Goal: Task Accomplishment & Management: Use online tool/utility

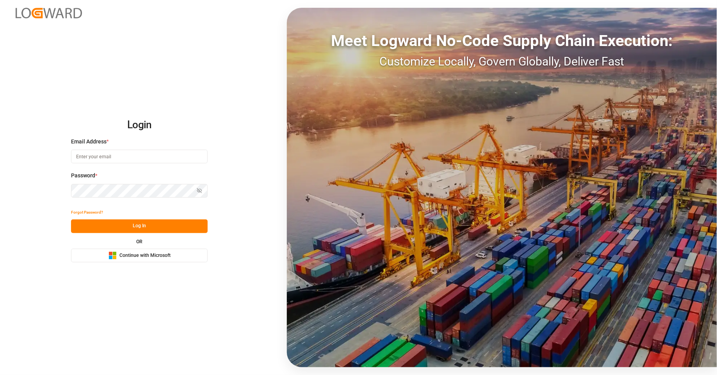
click at [141, 251] on button "Microsoft Logo Continue with Microsoft" at bounding box center [139, 256] width 137 height 14
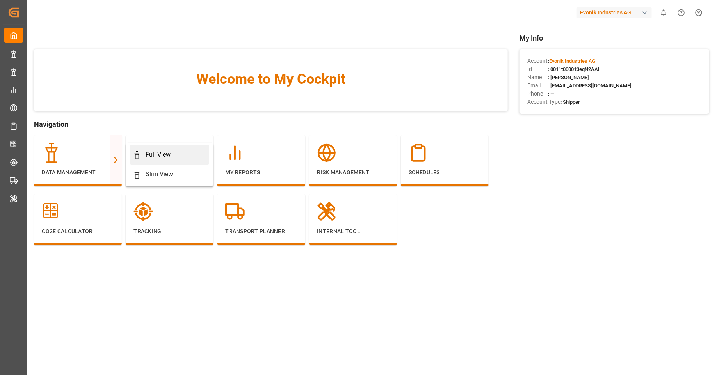
click at [139, 156] on icon at bounding box center [137, 155] width 8 height 8
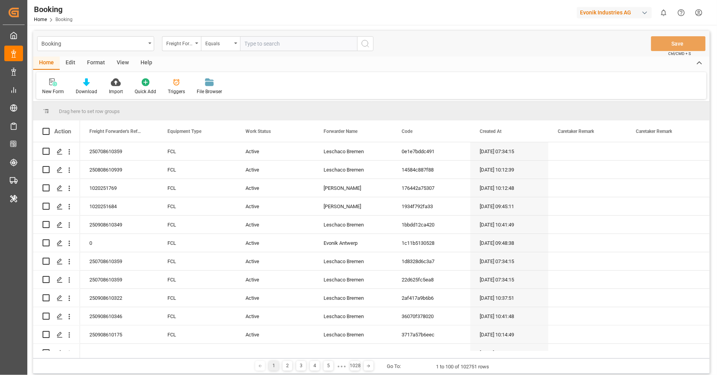
click at [65, 59] on div "Edit" at bounding box center [70, 63] width 21 height 13
click at [162, 90] on div "Configuration" at bounding box center [163, 91] width 29 height 7
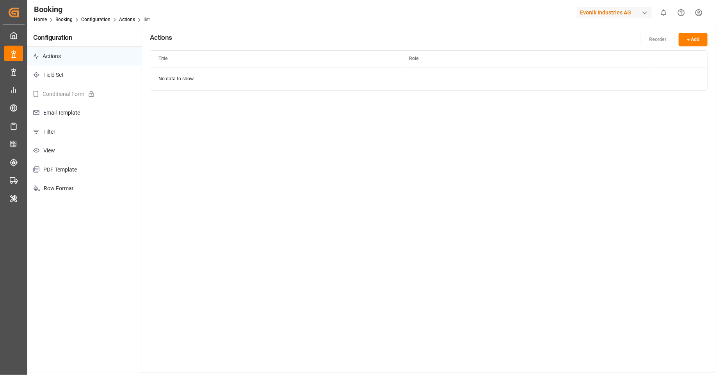
click at [89, 129] on p "Filter" at bounding box center [84, 132] width 114 height 19
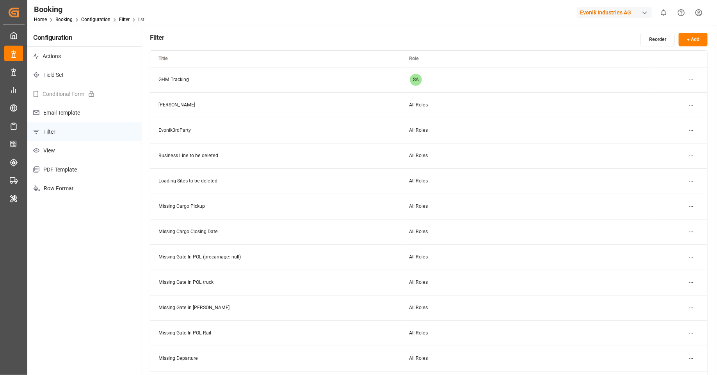
scroll to position [207, 0]
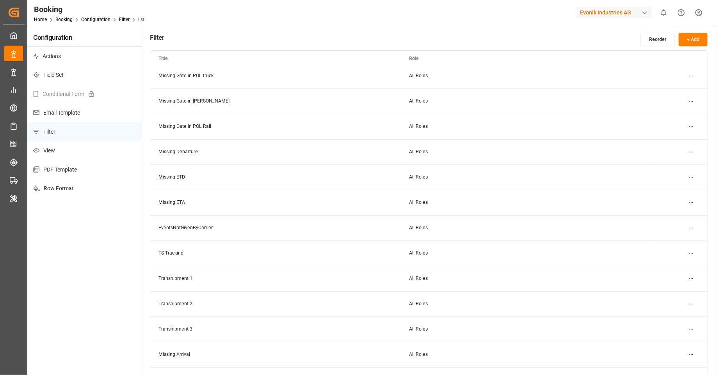
click at [695, 178] on html "Created by potrace 1.15, written by Peter Selinger 2001-2017 Created by potrace…" at bounding box center [358, 187] width 717 height 375
click at [670, 191] on div "Edit" at bounding box center [678, 192] width 40 height 11
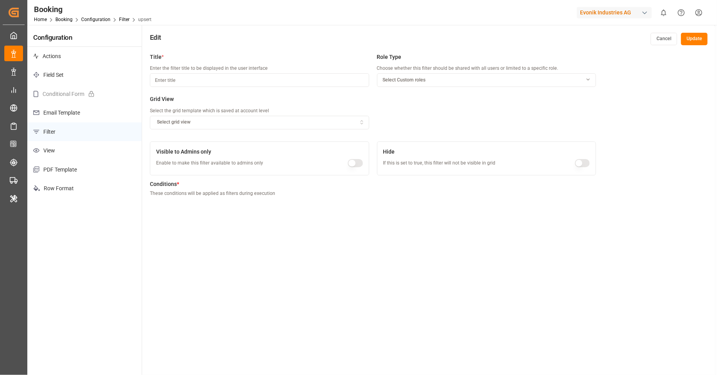
type input "Missing ETD"
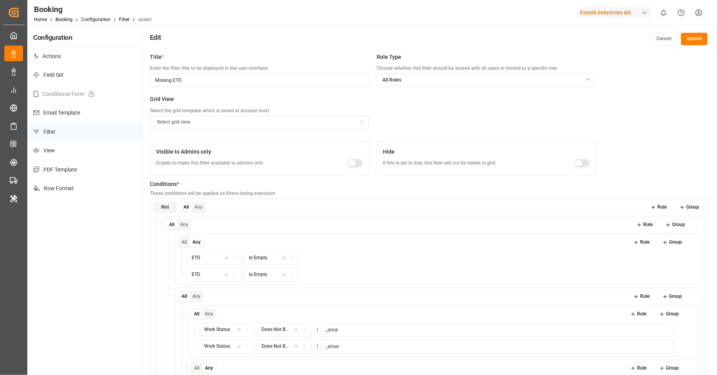
click at [200, 208] on button "Any" at bounding box center [199, 208] width 14 height 10
click at [190, 207] on button "All" at bounding box center [186, 208] width 11 height 10
click at [200, 208] on button "Any" at bounding box center [199, 208] width 14 height 10
click at [192, 207] on button "Any" at bounding box center [199, 208] width 14 height 10
click at [188, 207] on button "All" at bounding box center [186, 208] width 11 height 10
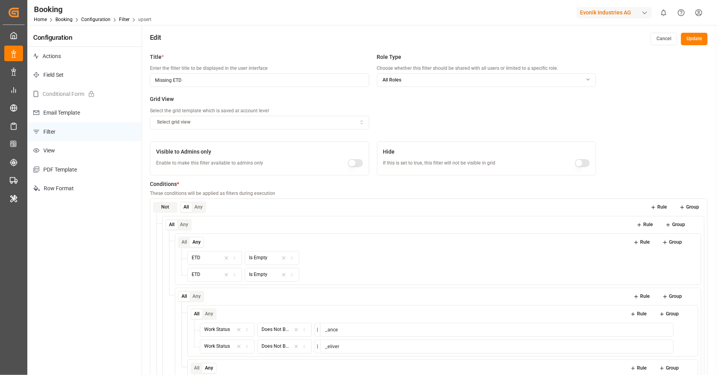
click at [167, 210] on button "Not" at bounding box center [165, 207] width 24 height 11
click at [165, 207] on button "Not" at bounding box center [165, 207] width 24 height 11
click at [184, 208] on button "All" at bounding box center [186, 208] width 11 height 10
click at [667, 207] on button "Rule" at bounding box center [659, 207] width 28 height 11
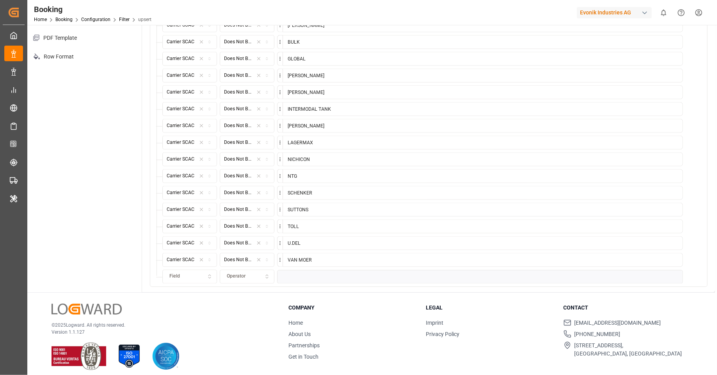
scroll to position [137, 0]
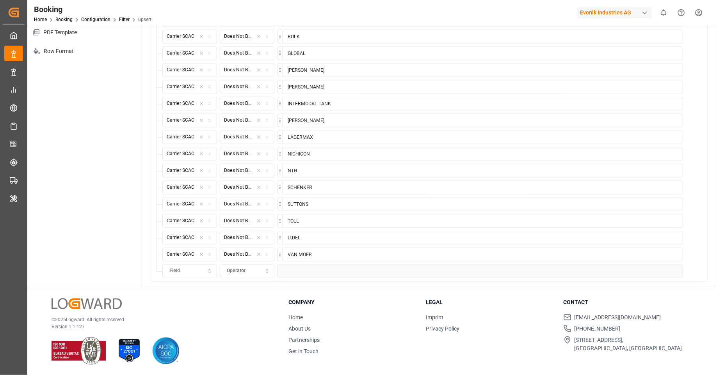
click at [192, 268] on div "Field" at bounding box center [189, 271] width 51 height 7
type input "inco"
click at [209, 300] on div "Incoterm" at bounding box center [212, 298] width 98 height 11
click at [256, 274] on button "Operator" at bounding box center [247, 272] width 55 height 14
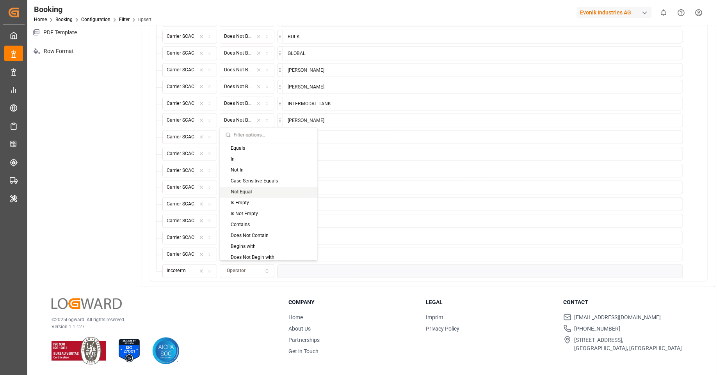
click at [260, 191] on div "Not Equal" at bounding box center [269, 192] width 98 height 11
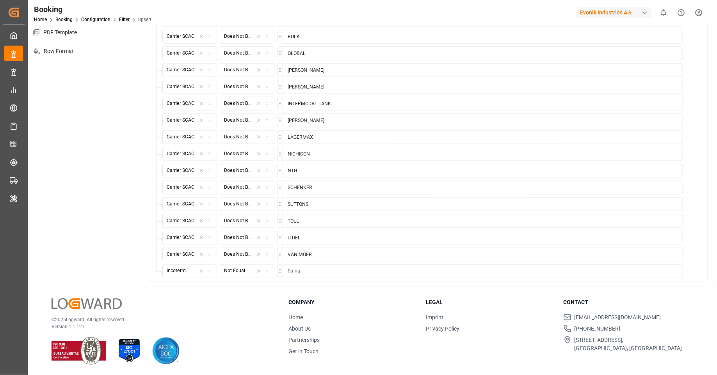
click at [330, 267] on input at bounding box center [483, 272] width 400 height 14
type input "FOB"
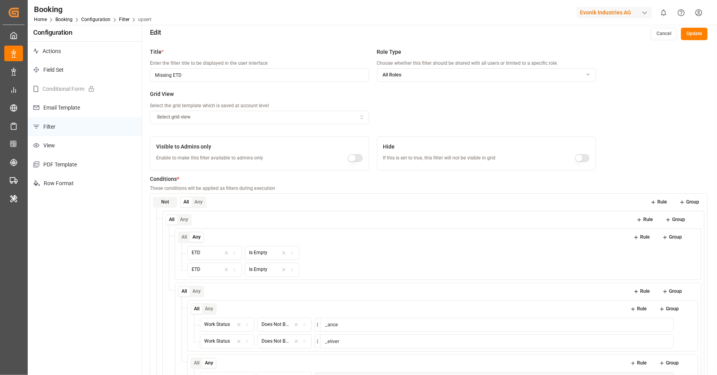
scroll to position [0, 0]
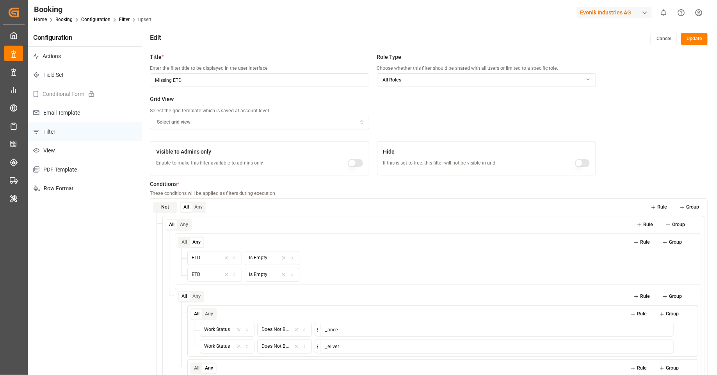
click at [704, 37] on button "Update" at bounding box center [694, 39] width 27 height 12
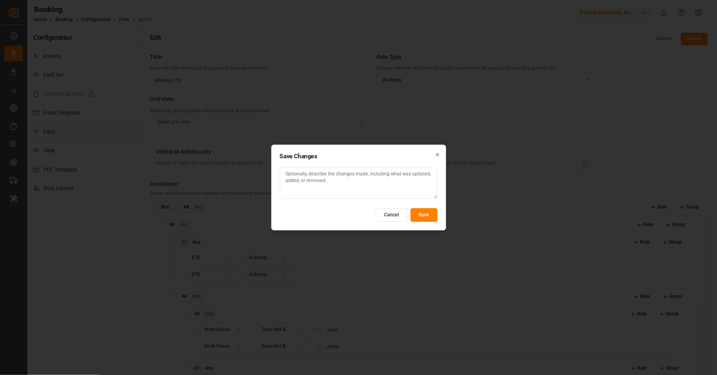
click at [430, 218] on button "Save" at bounding box center [424, 215] width 27 height 14
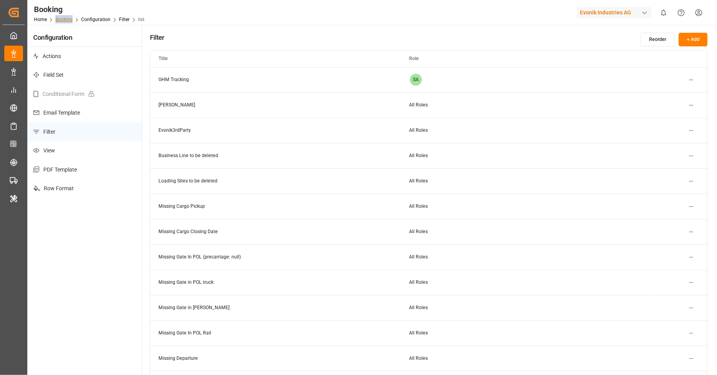
click at [67, 21] on link "Booking" at bounding box center [63, 19] width 17 height 5
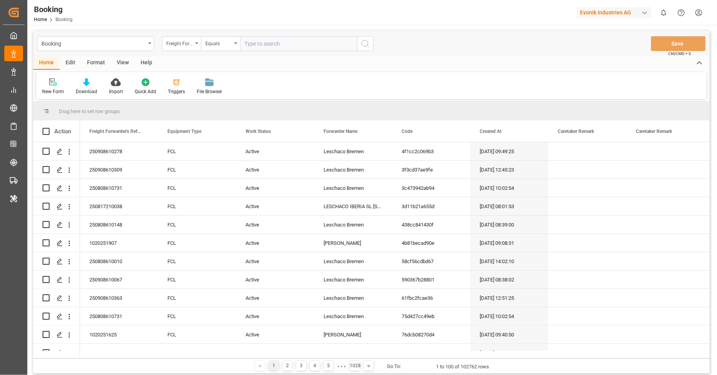
click at [126, 60] on div "View" at bounding box center [123, 63] width 24 height 13
click at [100, 65] on div "Format" at bounding box center [96, 63] width 30 height 13
click at [75, 61] on div "Edit" at bounding box center [70, 63] width 21 height 13
click at [237, 84] on icon at bounding box center [242, 82] width 11 height 8
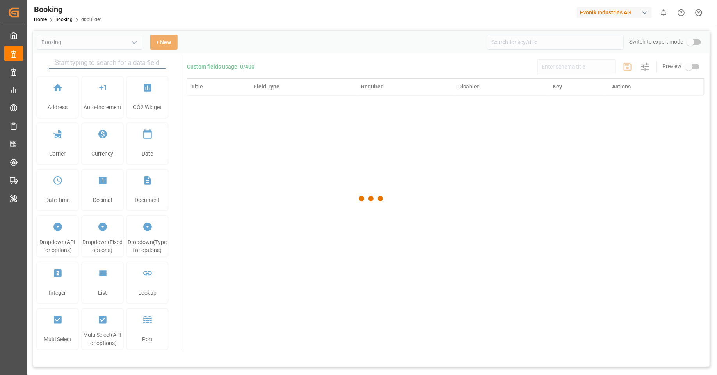
type input "Booking"
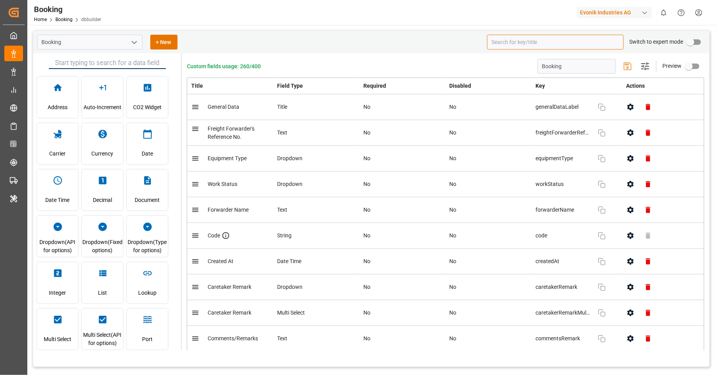
click at [538, 44] on input at bounding box center [555, 42] width 137 height 15
paste input "Freight Forwarder's Reference No."
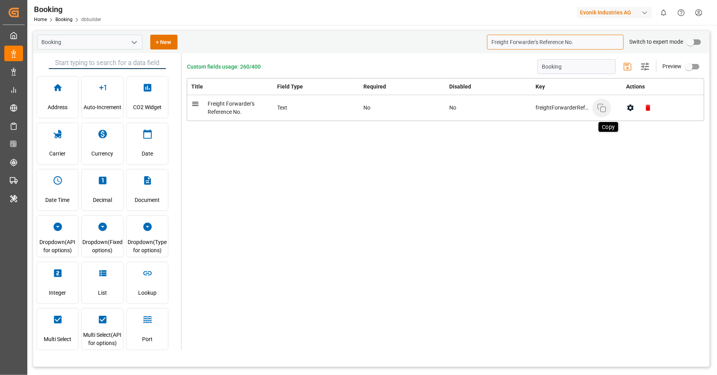
click at [600, 107] on icon "button" at bounding box center [601, 107] width 9 height 9
drag, startPoint x: 582, startPoint y: 44, endPoint x: 475, endPoint y: 37, distance: 107.9
click at [475, 37] on div "Booking + New Freight Forwarder's Reference No. Switch to expert mode" at bounding box center [371, 42] width 676 height 23
click at [606, 115] on div "sumOfEvents Copy" at bounding box center [574, 108] width 78 height 16
type input "sum of e"
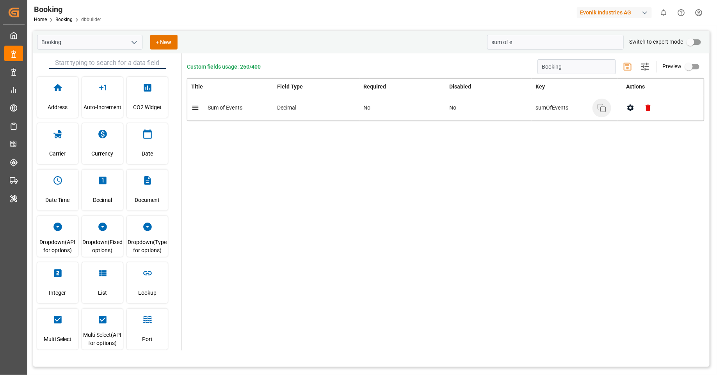
click at [605, 113] on button "Copy" at bounding box center [601, 108] width 19 height 19
click at [694, 43] on input "primary checkbox" at bounding box center [690, 42] width 44 height 15
checkbox input "true"
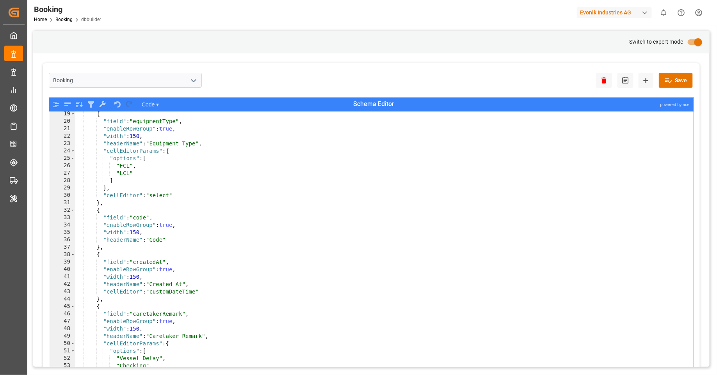
scroll to position [98, 0]
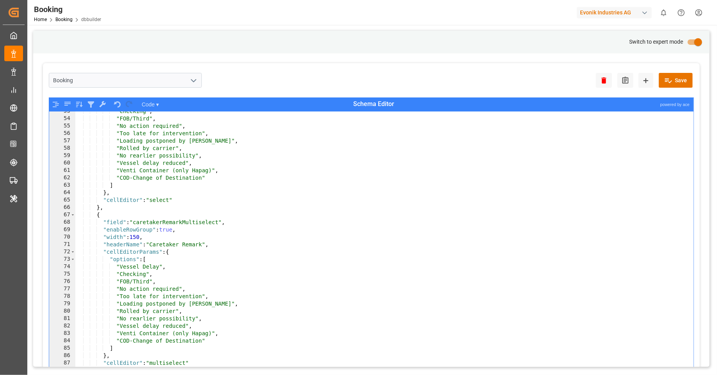
type textarea ""FOB/Third","
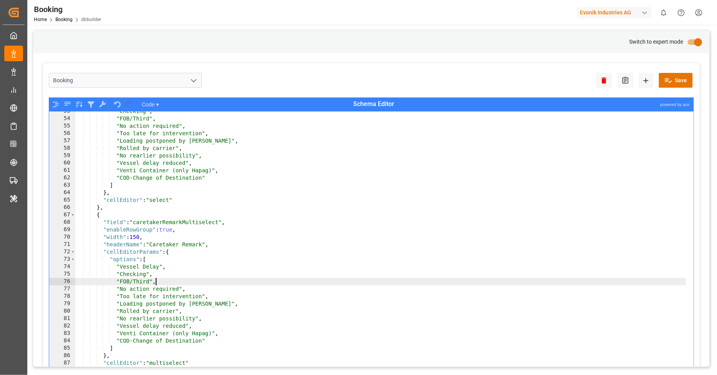
click at [402, 279] on div ""Checking" , "FOB/Third" , "No action required" , "Too late for intervention" ,…" at bounding box center [380, 253] width 611 height 290
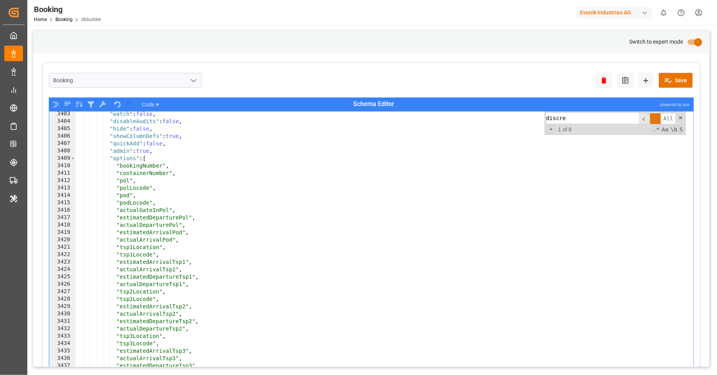
scroll to position [6346, 0]
type input "discre"
type textarea ""tsp2Location","
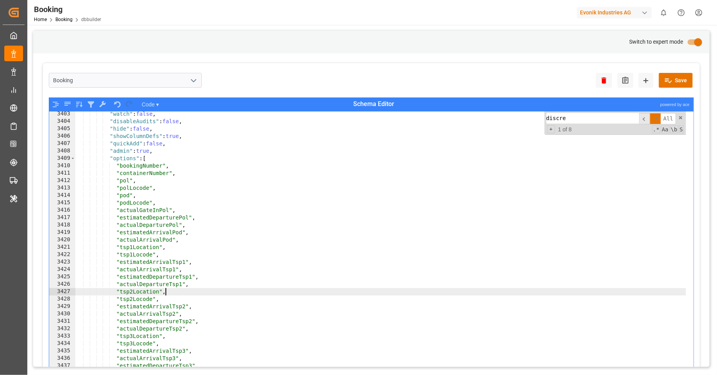
click at [181, 292] on div ""watch" : false , "disableAudits" : false , "hide" : false , "showColumnDefs" :…" at bounding box center [380, 255] width 611 height 290
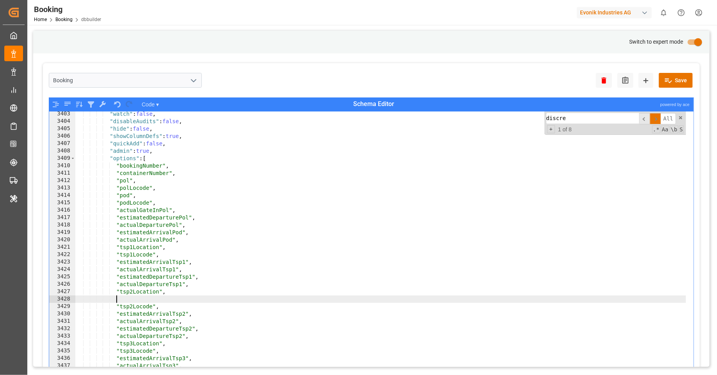
scroll to position [6346, 0]
paste textarea "sumOfEvents"
click at [417, 240] on div ""watch" : false , "disableAudits" : false , "hide" : false , "showColumnDefs" :…" at bounding box center [380, 255] width 611 height 290
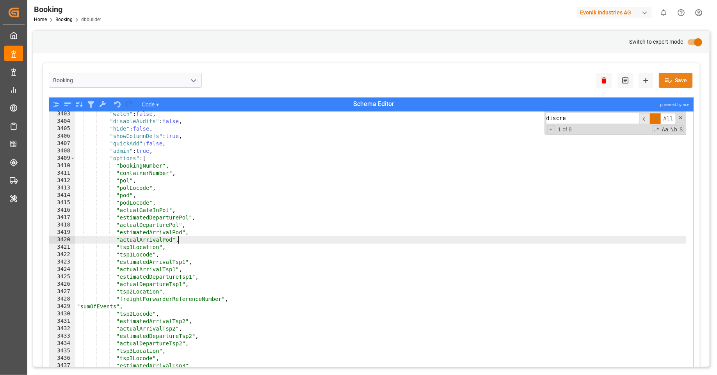
type textarea ""actualArrivalPod","
click at [664, 79] on icon at bounding box center [668, 80] width 8 height 8
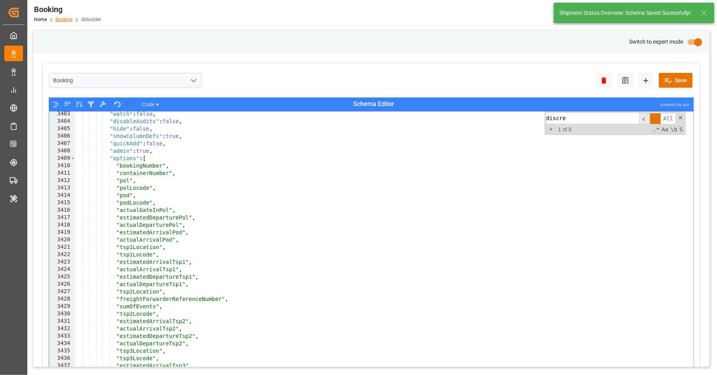
click at [66, 19] on link "Booking" at bounding box center [63, 19] width 17 height 5
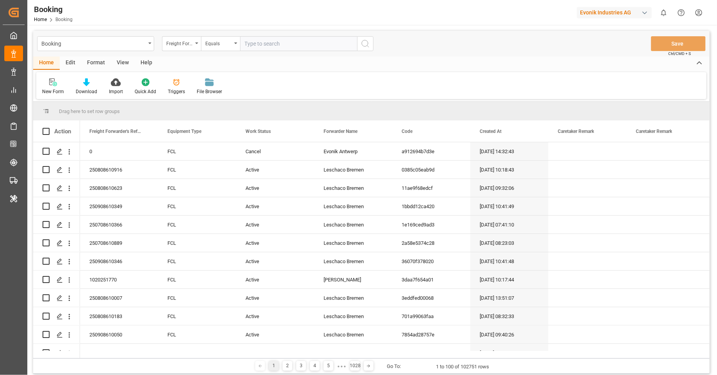
click at [100, 62] on div "Format" at bounding box center [96, 63] width 30 height 13
click at [64, 84] on div at bounding box center [53, 82] width 23 height 8
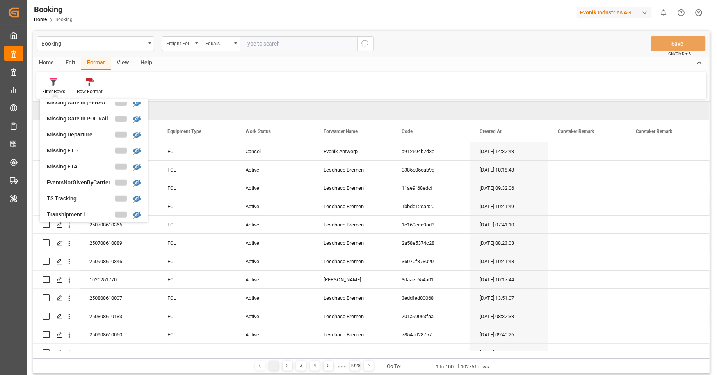
scroll to position [153, 0]
click at [74, 147] on div "Missing ETD" at bounding box center [81, 149] width 68 height 8
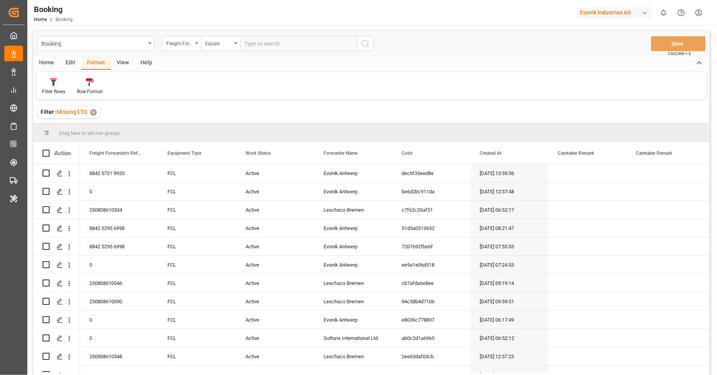
click at [60, 82] on div at bounding box center [53, 82] width 23 height 8
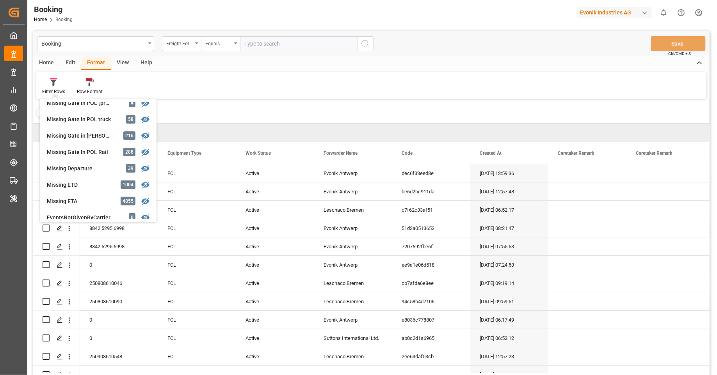
scroll to position [127, 0]
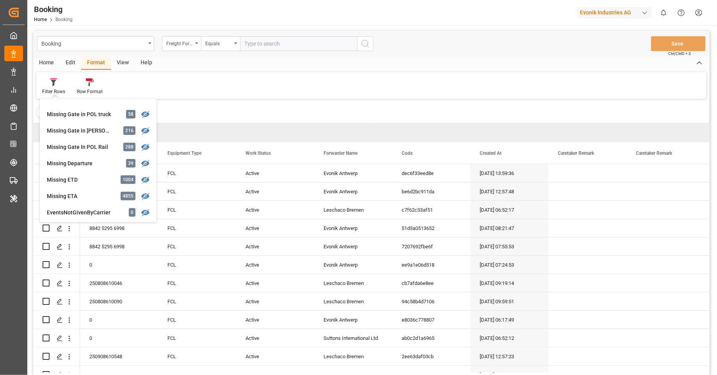
click at [409, 21] on div "Booking Home Booking Evonik Industries AG 0 Notifications Only show unread All …" at bounding box center [369, 12] width 695 height 25
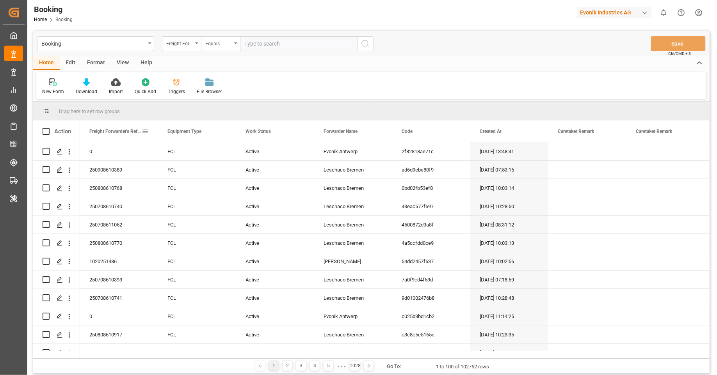
click at [144, 131] on span at bounding box center [145, 131] width 7 height 7
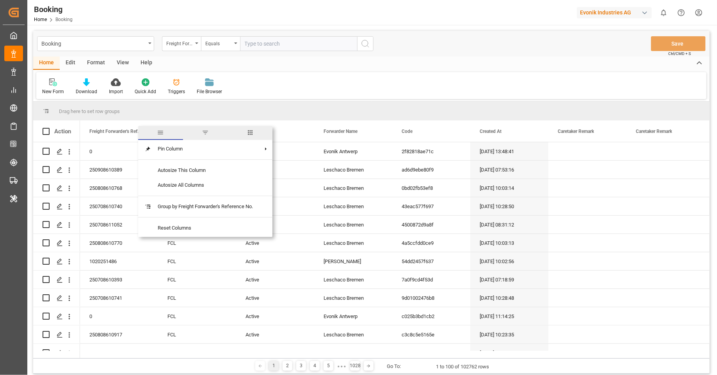
click at [251, 135] on span "columns" at bounding box center [250, 132] width 7 height 7
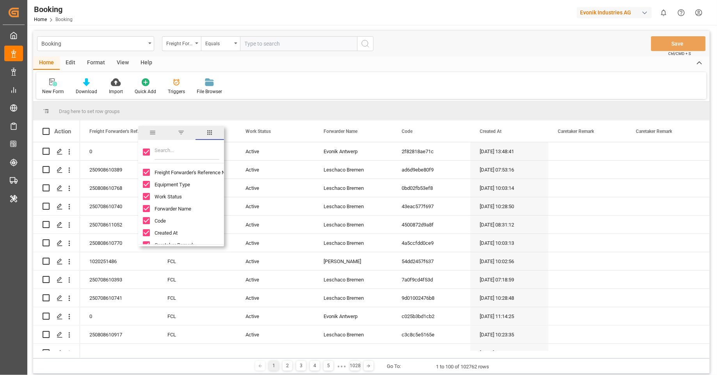
click at [144, 153] on input "Toggle Select All Columns" at bounding box center [146, 152] width 7 height 7
checkbox input "false"
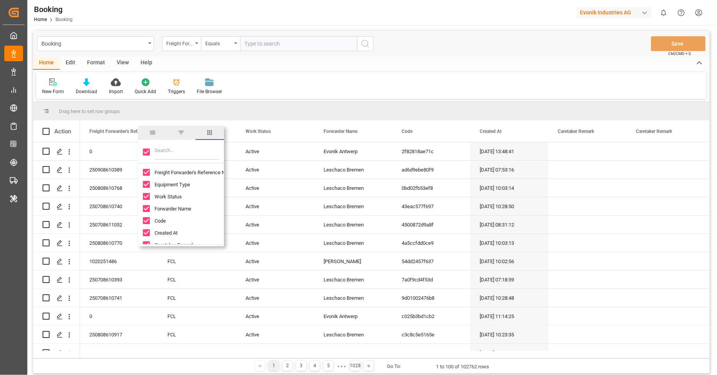
checkbox input "false"
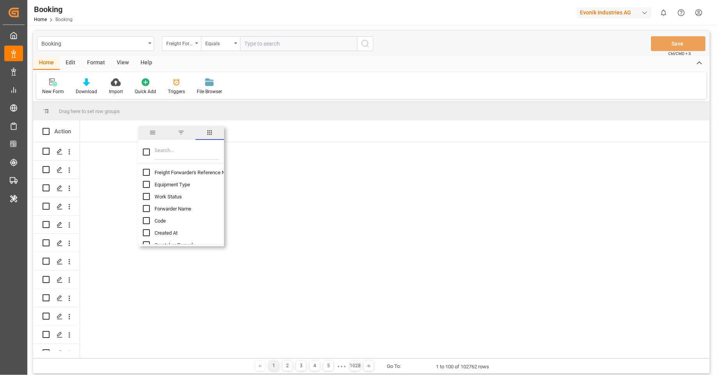
click at [174, 154] on input "Filter Columns Input" at bounding box center [187, 152] width 65 height 16
type input "discre"
click at [182, 187] on span "Discrepancy Reason" at bounding box center [178, 185] width 46 height 6
checkbox input "false"
checkbox input "true"
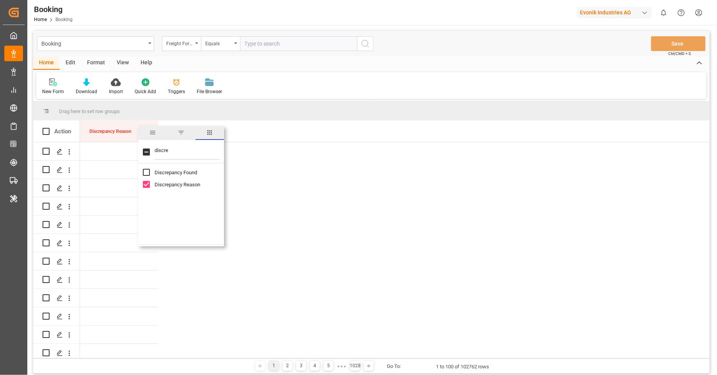
click at [258, 132] on div "Discrepancy Reason" at bounding box center [394, 131] width 629 height 21
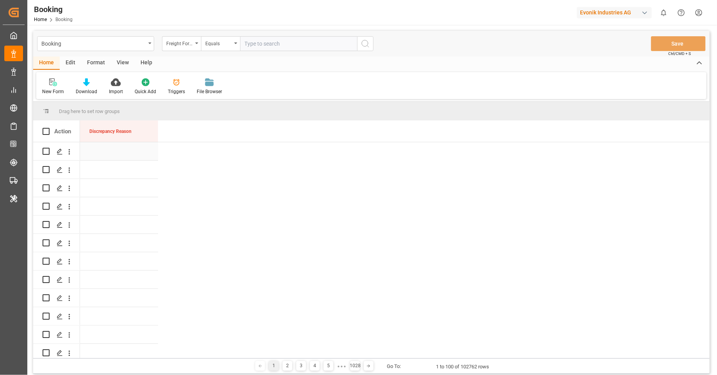
click at [122, 150] on div "Press SPACE to select this row." at bounding box center [119, 151] width 78 height 18
click at [123, 153] on div "Select Items" at bounding box center [116, 156] width 50 height 8
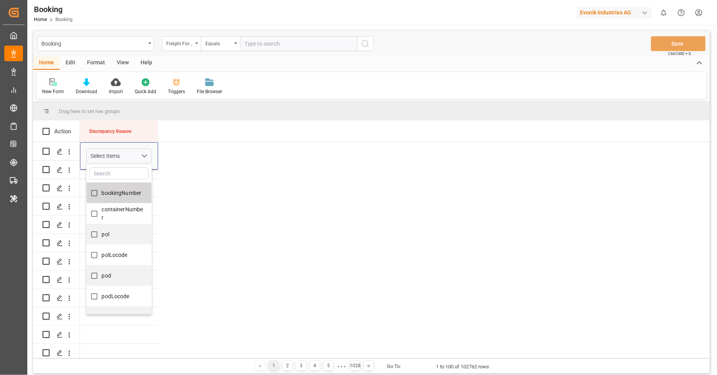
click at [120, 170] on input "Press SPACE to select this row." at bounding box center [118, 173] width 59 height 12
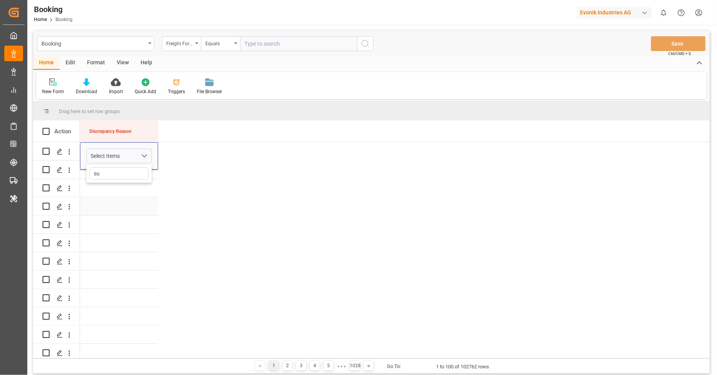
type input "s"
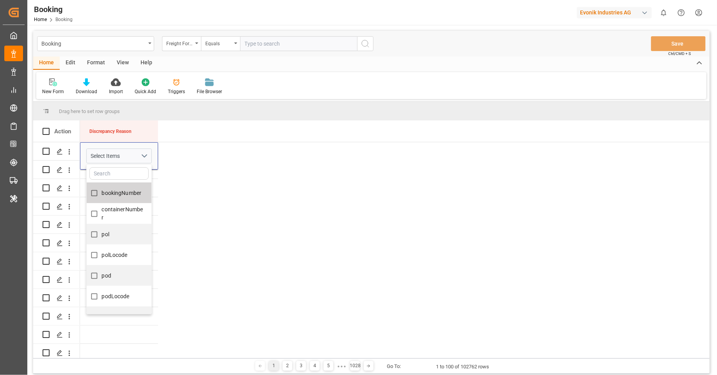
type input "s"
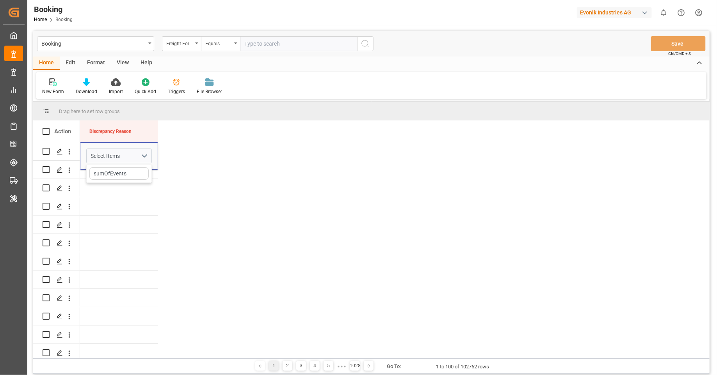
click at [140, 172] on input "sumOfEvents" at bounding box center [118, 173] width 59 height 12
type input "sumOfEvents"
click at [249, 128] on div "Discrepancy Reason" at bounding box center [394, 131] width 629 height 21
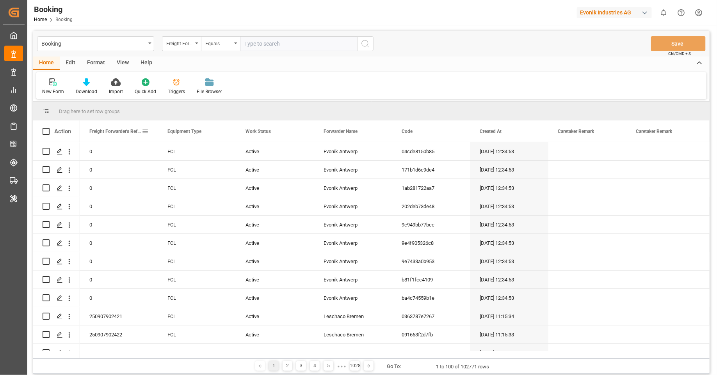
click at [148, 131] on span at bounding box center [145, 131] width 7 height 7
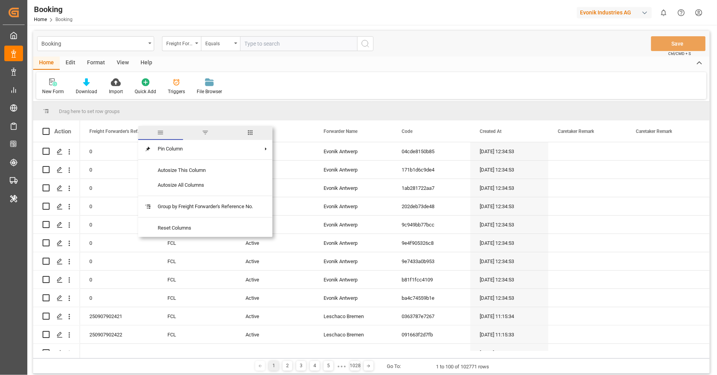
click at [256, 135] on span "columns" at bounding box center [250, 133] width 45 height 14
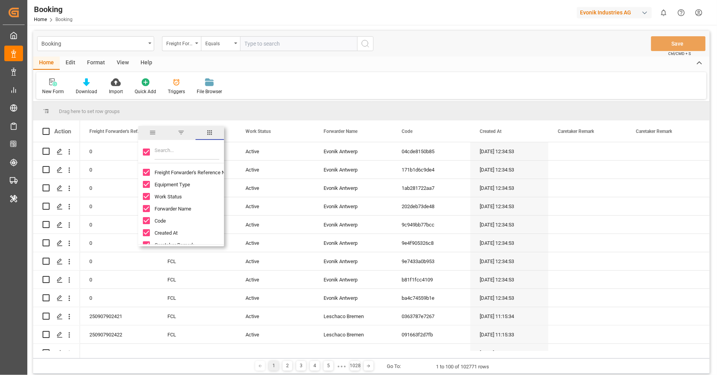
click at [144, 152] on input "Toggle Select All Columns" at bounding box center [146, 152] width 7 height 7
checkbox input "false"
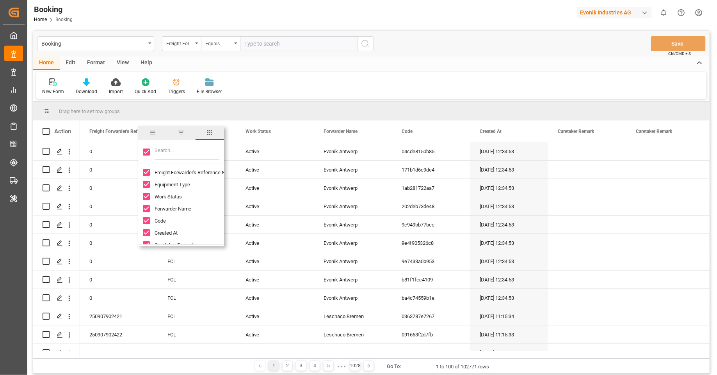
checkbox input "false"
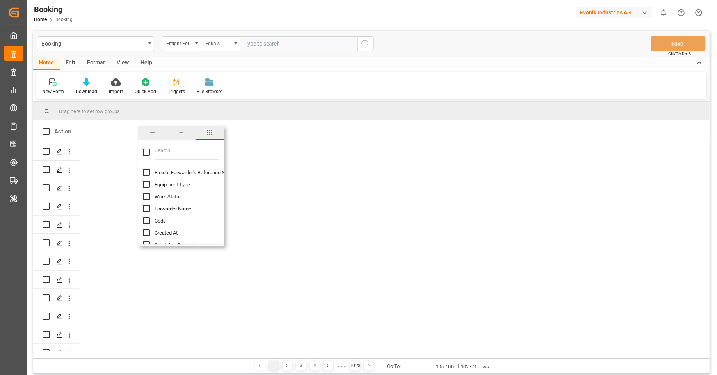
click at [161, 155] on input "Filter Columns Input" at bounding box center [187, 152] width 65 height 16
type input "discre"
click at [172, 186] on span "Discrepancy Reason" at bounding box center [178, 185] width 46 height 6
checkbox input "false"
checkbox input "true"
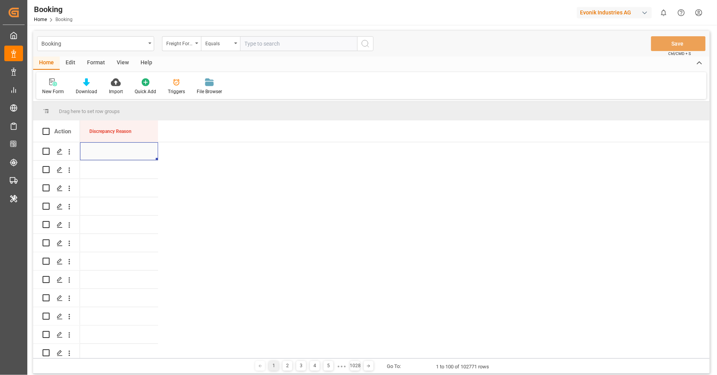
click at [114, 149] on div "Press SPACE to select this row." at bounding box center [119, 151] width 78 height 18
click at [114, 149] on button "Select Items" at bounding box center [119, 156] width 66 height 15
type input "sum"
click at [204, 136] on div "Discrepancy Reason" at bounding box center [394, 131] width 629 height 21
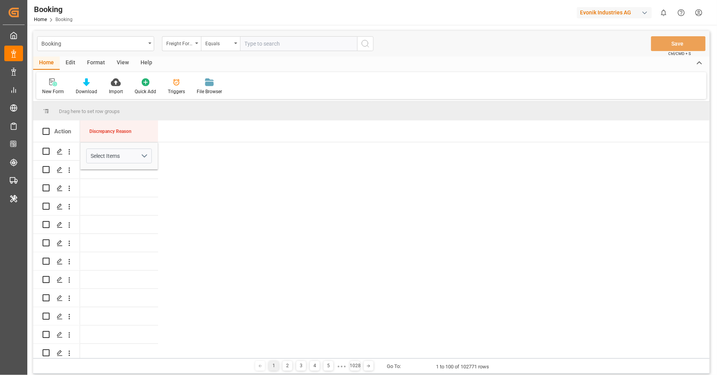
click at [87, 62] on div "Format" at bounding box center [96, 63] width 30 height 13
click at [66, 68] on div "Edit" at bounding box center [70, 63] width 21 height 13
click at [231, 84] on div at bounding box center [242, 82] width 27 height 8
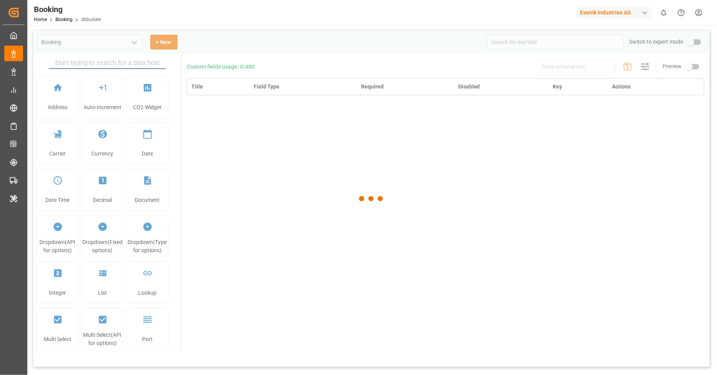
type input "Booking"
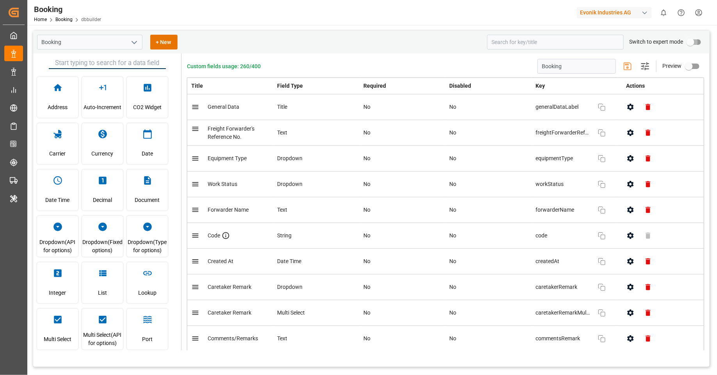
click at [702, 45] on input "primary checkbox" at bounding box center [690, 42] width 44 height 15
checkbox input "true"
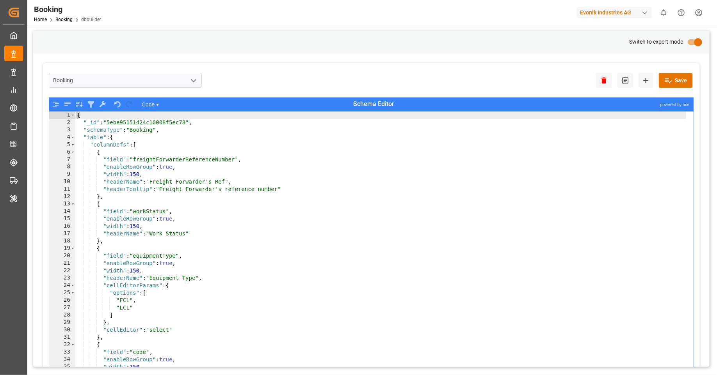
type textarea "},"
click at [419, 199] on div "{ "_id" : "5ebe95151424c10008f5ec78" , "schemaType" : "Booking" , "table" : { "…" at bounding box center [380, 257] width 611 height 290
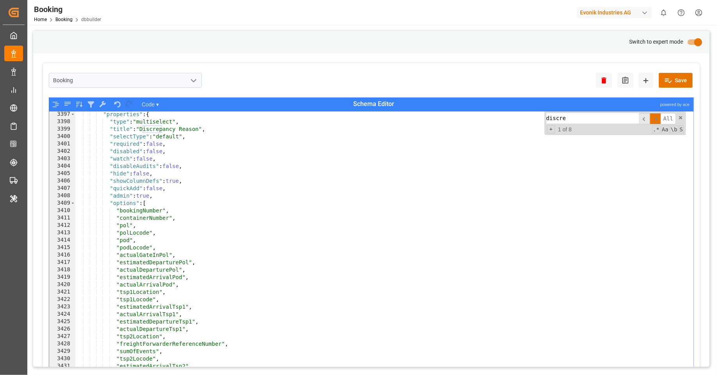
scroll to position [6363, 0]
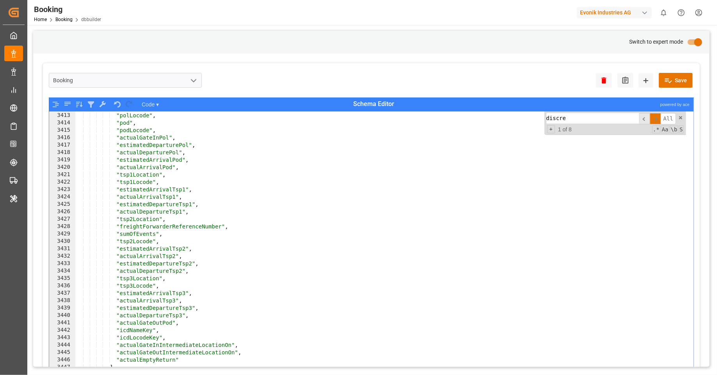
type input "discre"
type textarea ""sumOfEvents","
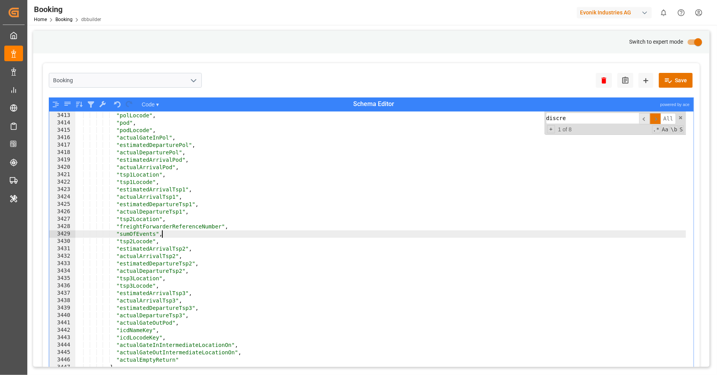
drag, startPoint x: 164, startPoint y: 235, endPoint x: 176, endPoint y: 235, distance: 11.7
click at [164, 235] on div ""pol" , "polLocode" , "pod" , "podLocode" , "actualGateInPol" , "estimatedDepar…" at bounding box center [380, 250] width 611 height 290
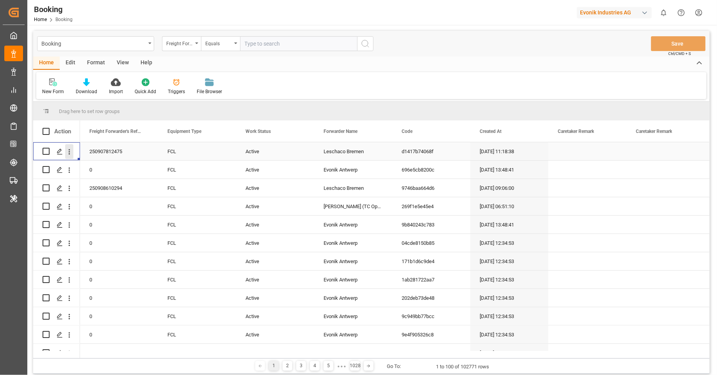
click at [67, 151] on icon "open menu" at bounding box center [69, 152] width 8 height 8
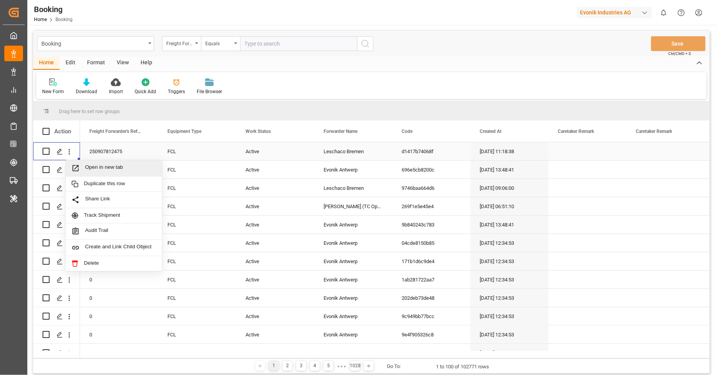
click at [89, 167] on span "Open in new tab" at bounding box center [120, 168] width 71 height 8
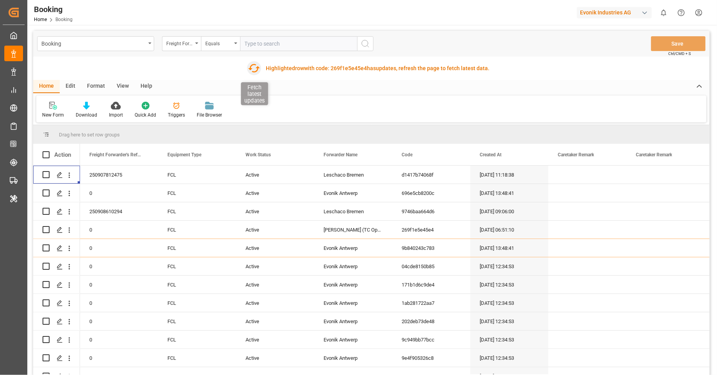
click at [257, 65] on icon "button" at bounding box center [254, 68] width 12 height 12
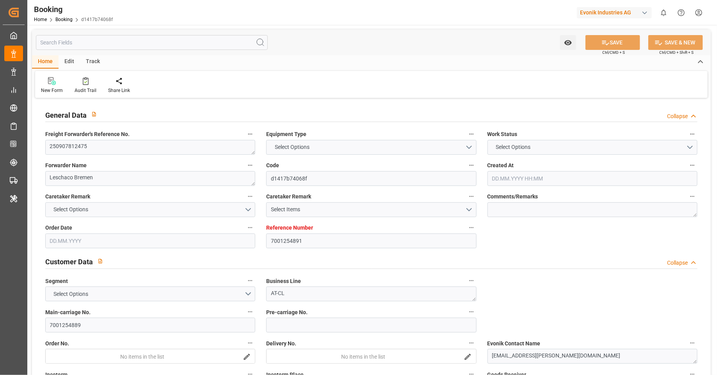
type input "7001254891"
type input "9254848"
type input "9535163"
type input "MSC"
type input "Mediterranean Shipping Company"
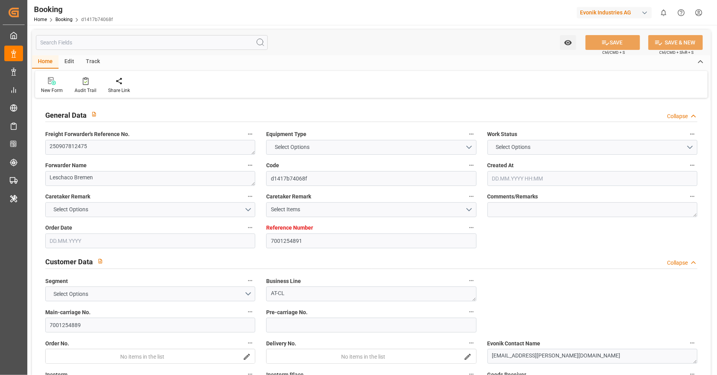
type input "NLRTM"
type input "USMOB"
type input "0"
type input "21.08.2025 11:18"
type input "21.08.2025"
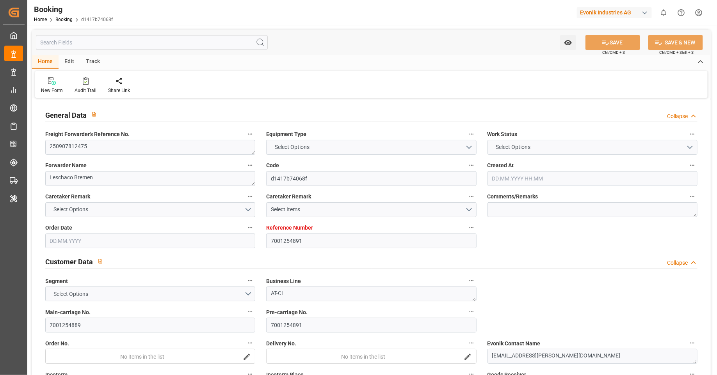
type input "06.10.2025"
type input "26.08.2025"
type input "08.09.2025 00:00"
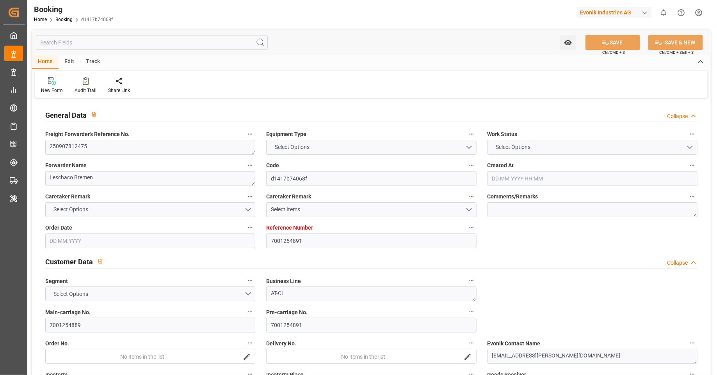
type input "27.08.2025"
type input "04.09.2025"
type input "15.09.2025 00:00"
type input "08.09.2025 00:00"
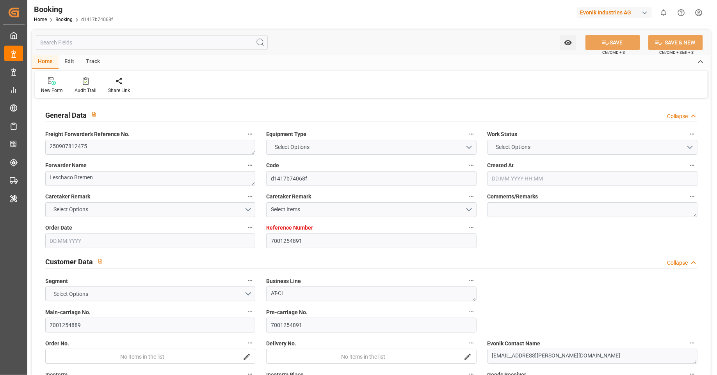
type input "08.10.2025 00:00"
type input "07.10.2025 00:00"
type input "21.08.2025"
type input "10.09.2025 12:36"
click at [177, 43] on input "text" at bounding box center [152, 42] width 232 height 15
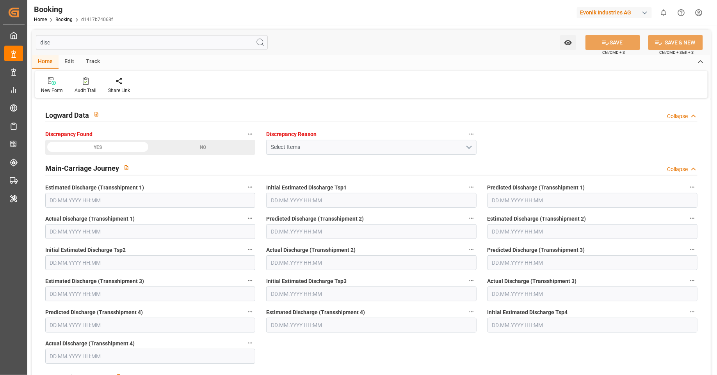
type input "disc"
click at [439, 150] on div "Select Items" at bounding box center [368, 147] width 194 height 8
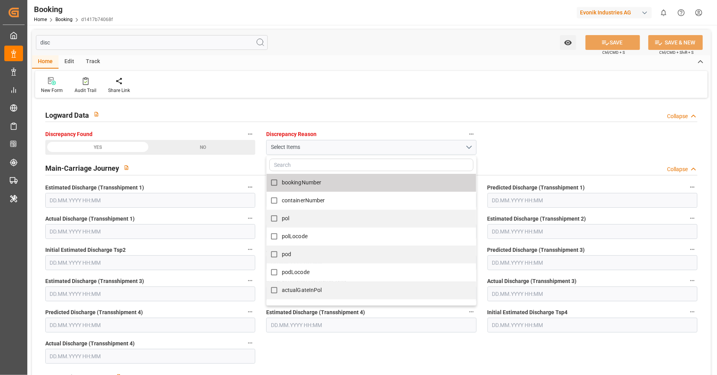
click at [362, 162] on input "text" at bounding box center [371, 165] width 204 height 12
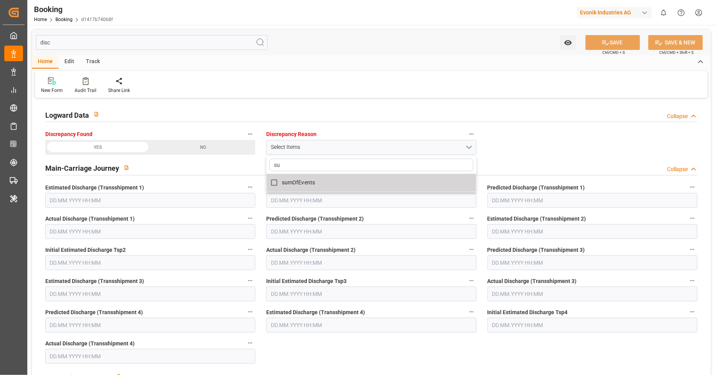
type input "s"
type input "f"
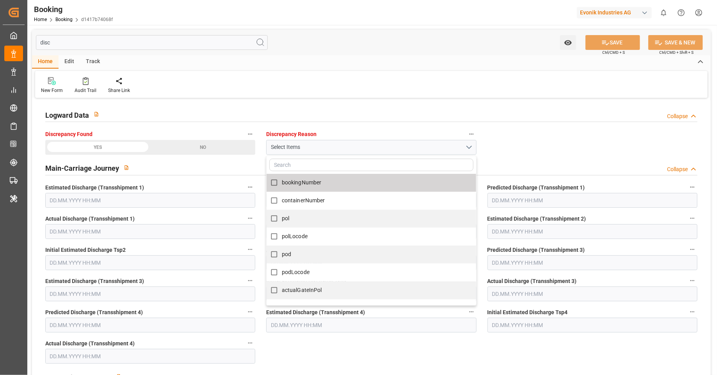
click at [532, 160] on div "Main-Carriage Journey Collapse" at bounding box center [371, 167] width 652 height 15
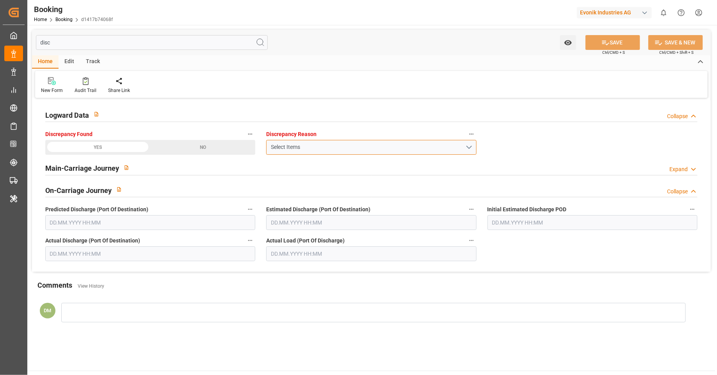
click at [449, 150] on div "Select Items" at bounding box center [368, 147] width 194 height 8
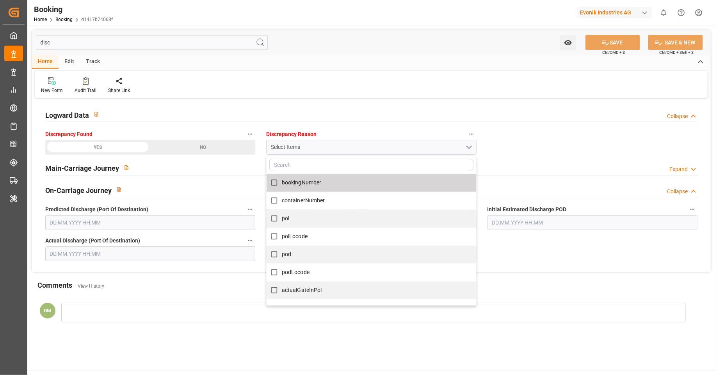
click at [540, 111] on div "Logward Data Collapse" at bounding box center [371, 114] width 652 height 15
